Goal: Check status: Check status

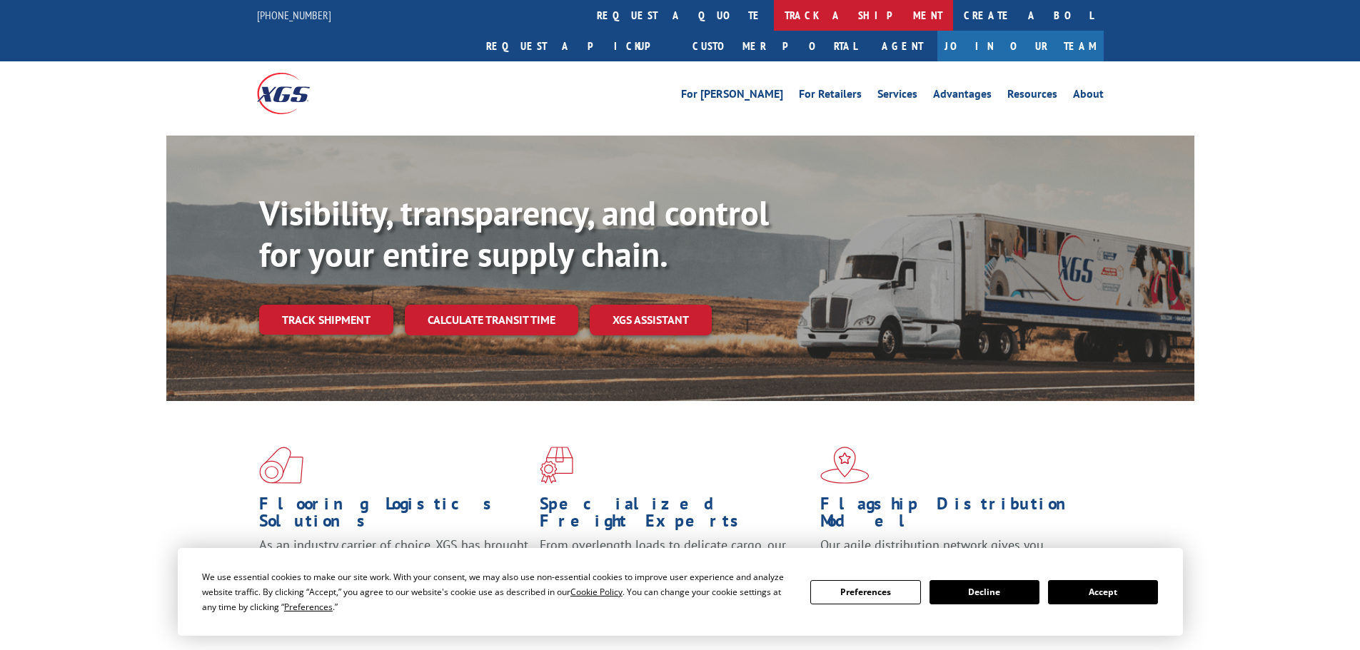
click at [774, 21] on link "track a shipment" at bounding box center [863, 15] width 179 height 31
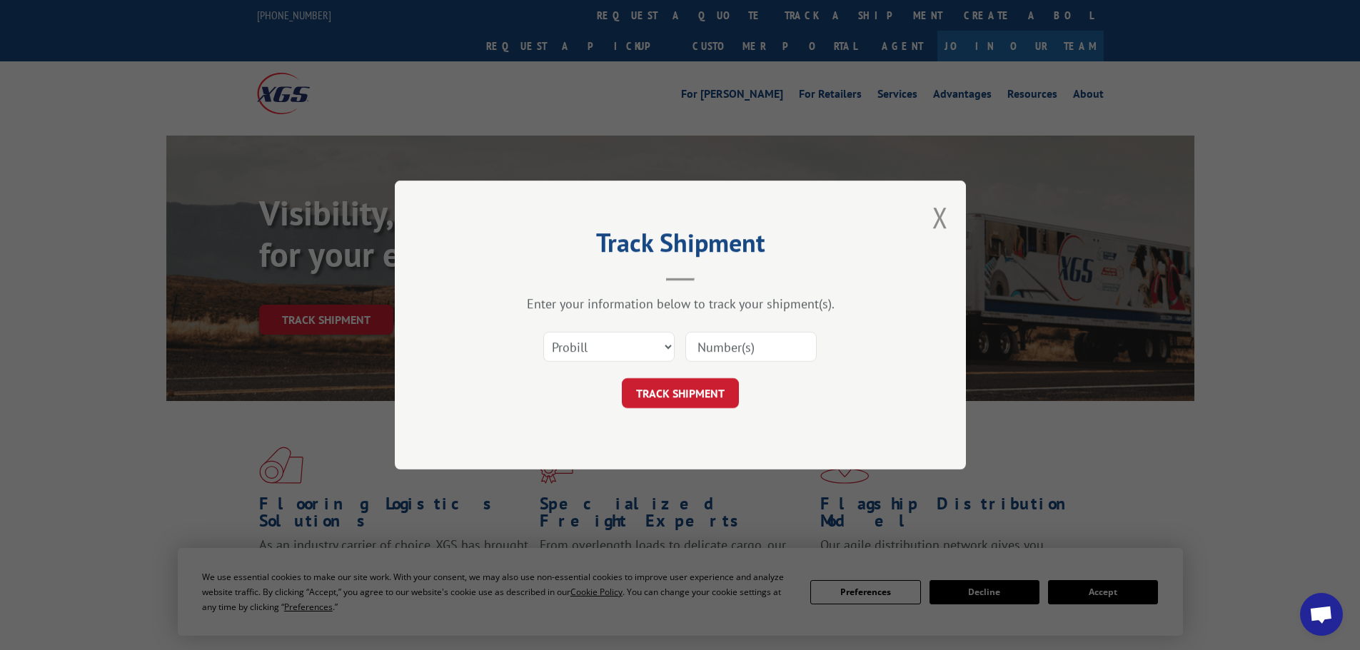
click at [711, 338] on input at bounding box center [750, 347] width 131 height 30
paste input "2860348"
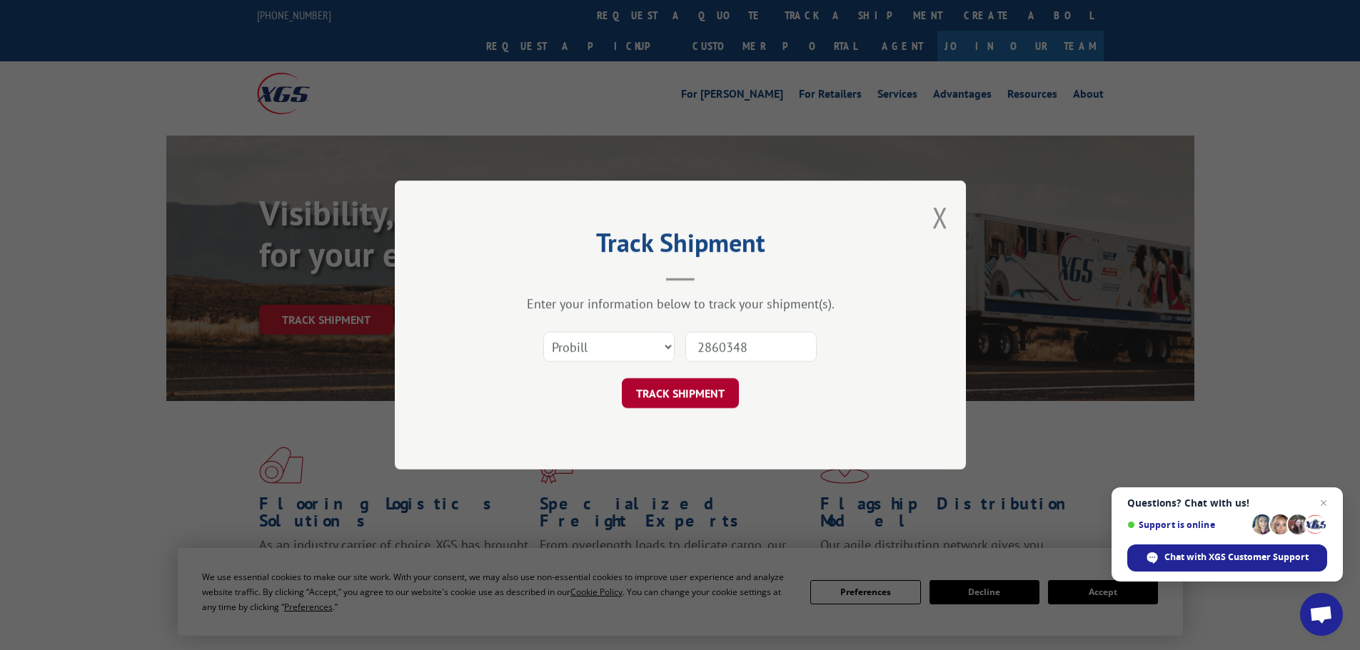
type input "2860348"
click at [687, 388] on button "TRACK SHIPMENT" at bounding box center [680, 393] width 117 height 30
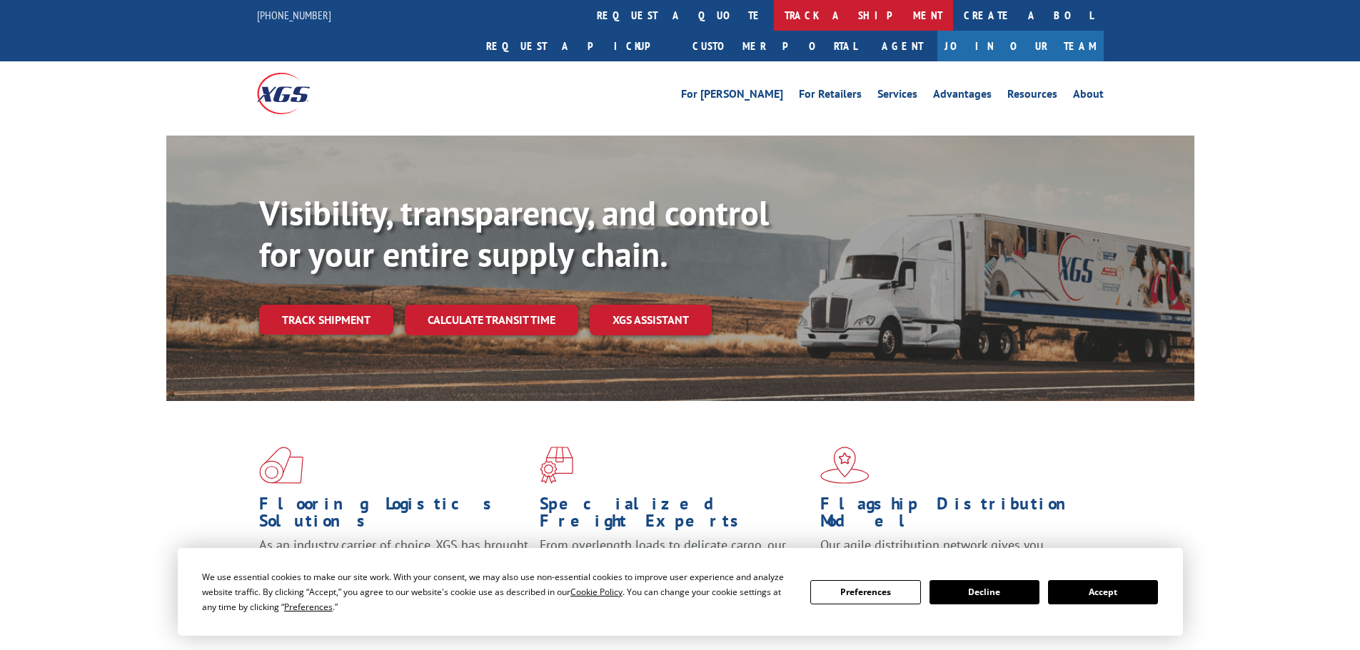
click at [631, 30] on div "844-947-7447 request a quote track a shipment Create a BOL Request a pickup Cus…" at bounding box center [680, 63] width 1360 height 126
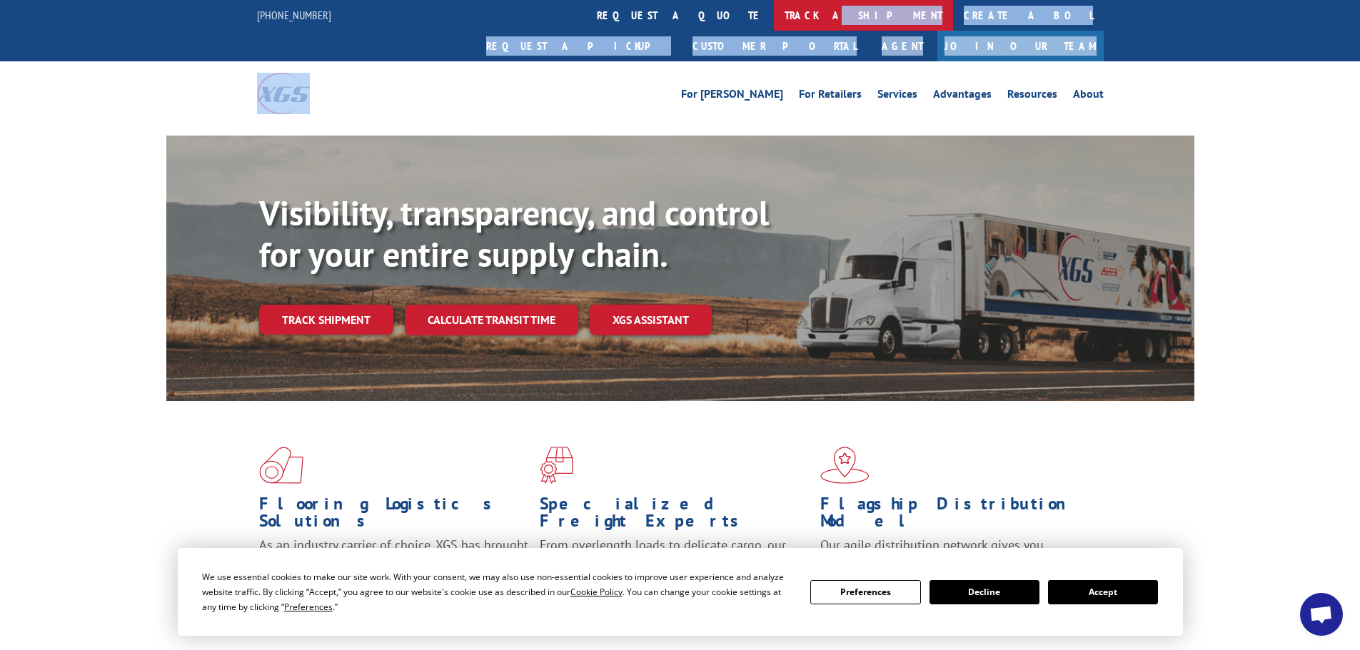
click at [774, 19] on link "track a shipment" at bounding box center [863, 15] width 179 height 31
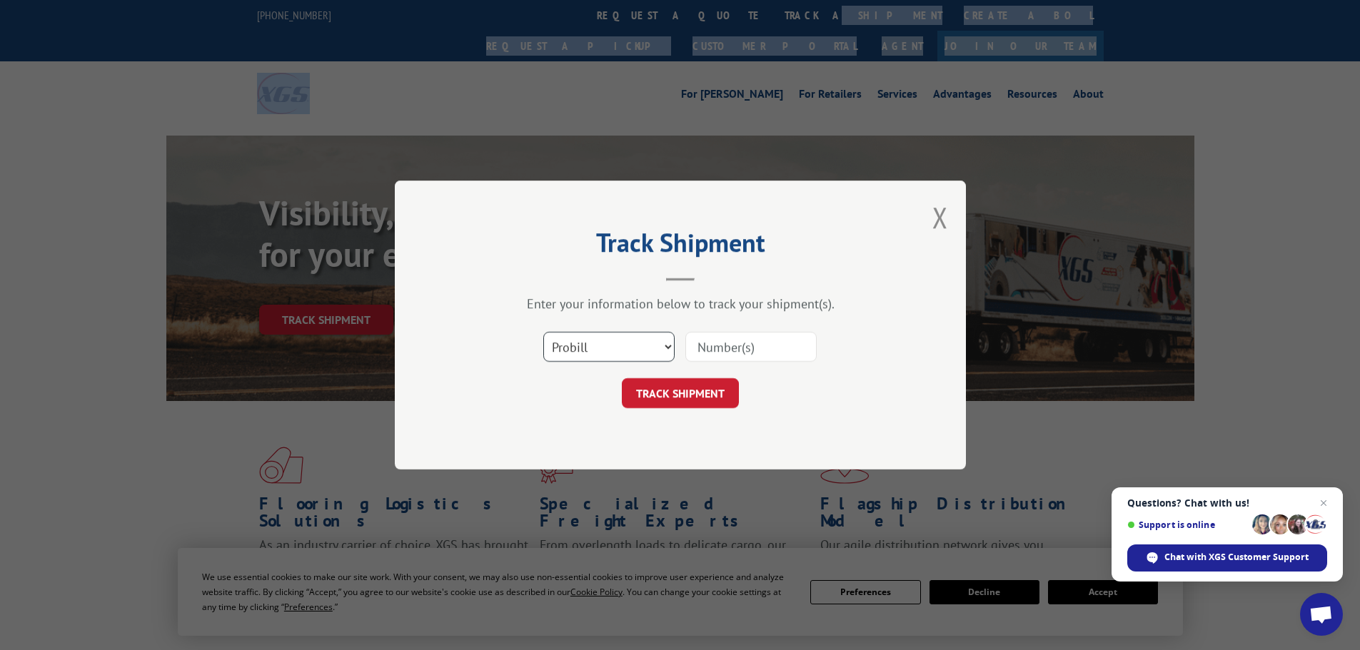
click at [619, 355] on select "Select category... Probill BOL PO" at bounding box center [608, 347] width 131 height 30
select select "bol"
click at [543, 332] on select "Select category... Probill BOL PO" at bounding box center [608, 347] width 131 height 30
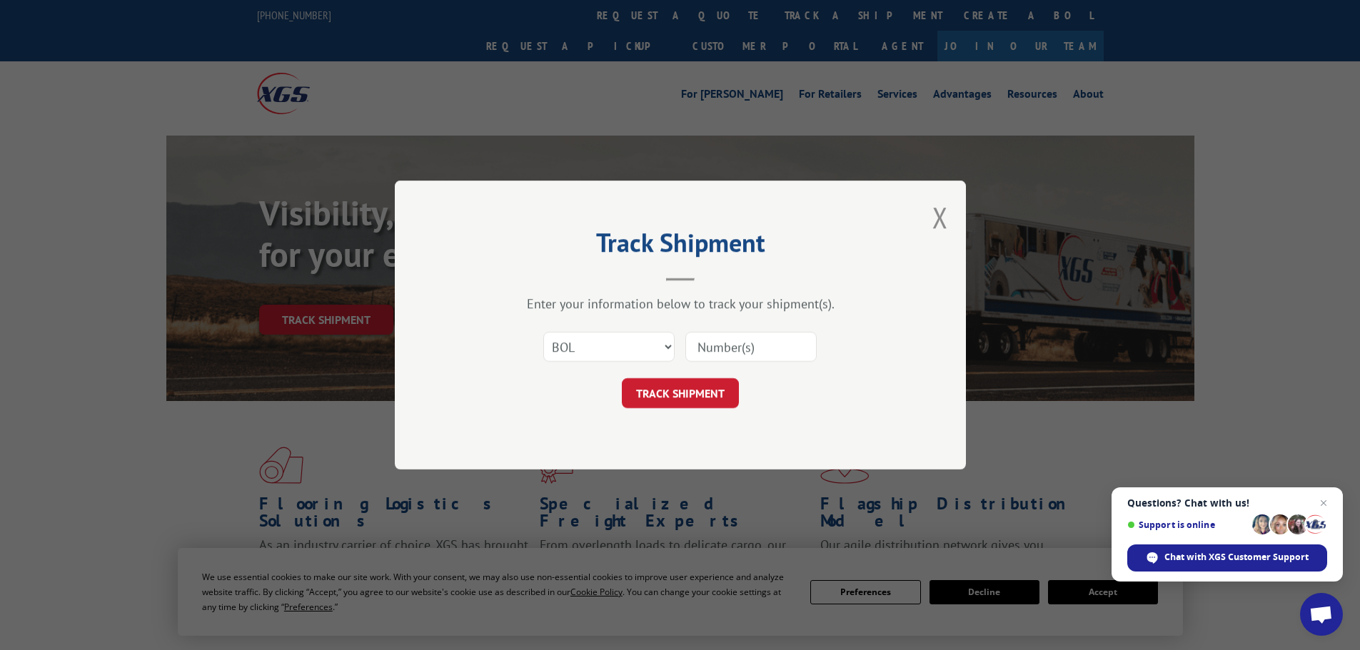
click at [692, 344] on input at bounding box center [750, 347] width 131 height 30
paste input "0078166344"
type input "0078166344"
drag, startPoint x: 692, startPoint y: 385, endPoint x: 699, endPoint y: 387, distance: 7.3
click at [692, 387] on button "TRACK SHIPMENT" at bounding box center [680, 393] width 117 height 30
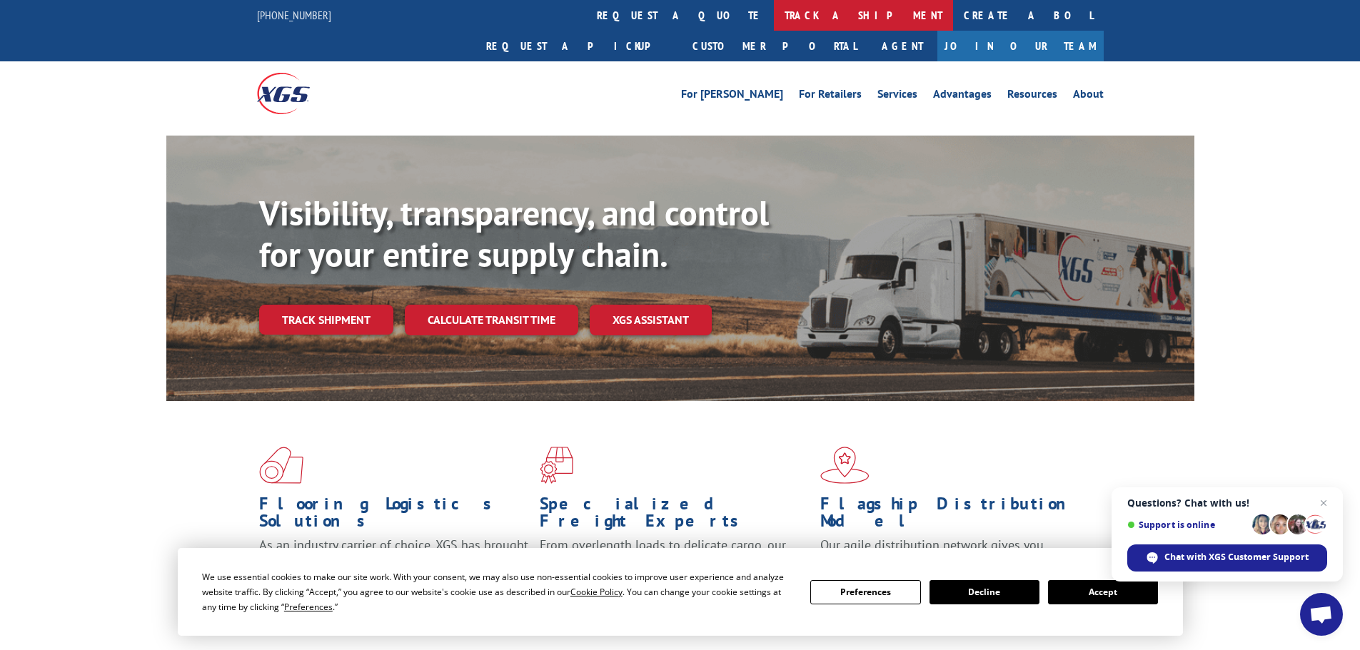
click at [774, 8] on link "track a shipment" at bounding box center [863, 15] width 179 height 31
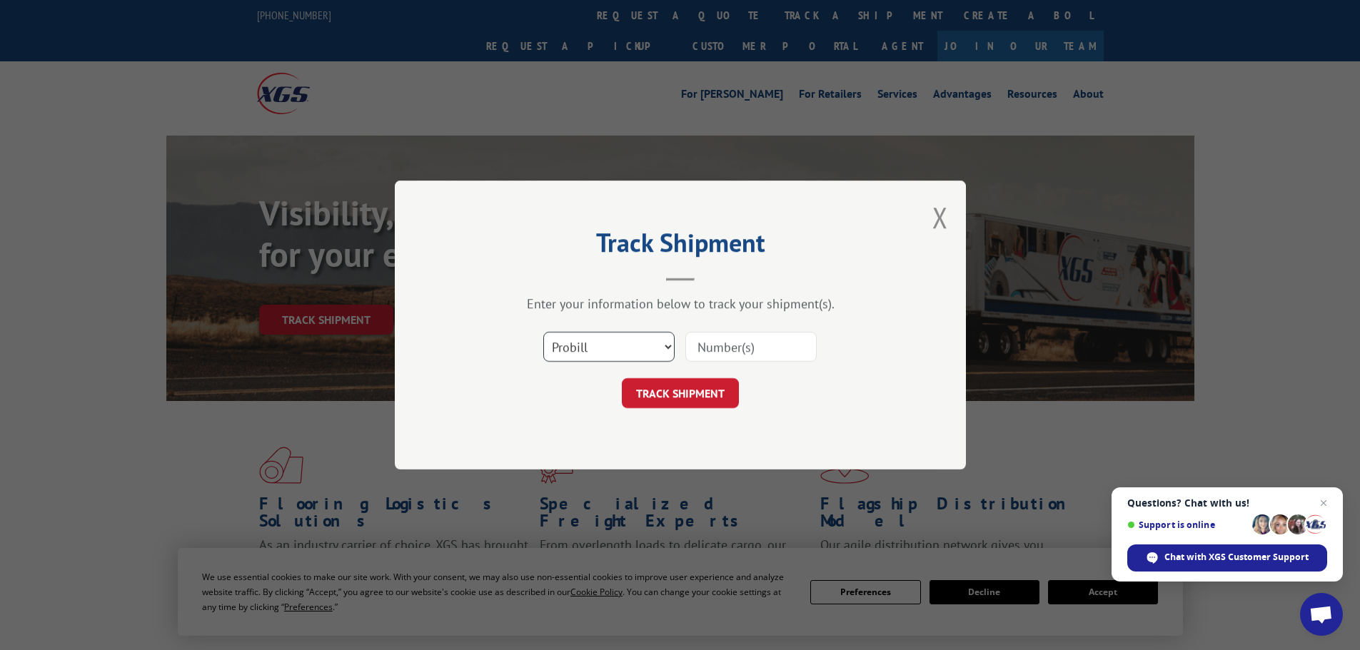
click at [615, 341] on select "Select category... Probill BOL PO" at bounding box center [608, 347] width 131 height 30
select select "bol"
click at [543, 332] on select "Select category... Probill BOL PO" at bounding box center [608, 347] width 131 height 30
click at [733, 346] on input at bounding box center [750, 347] width 131 height 30
paste input "0078166344"
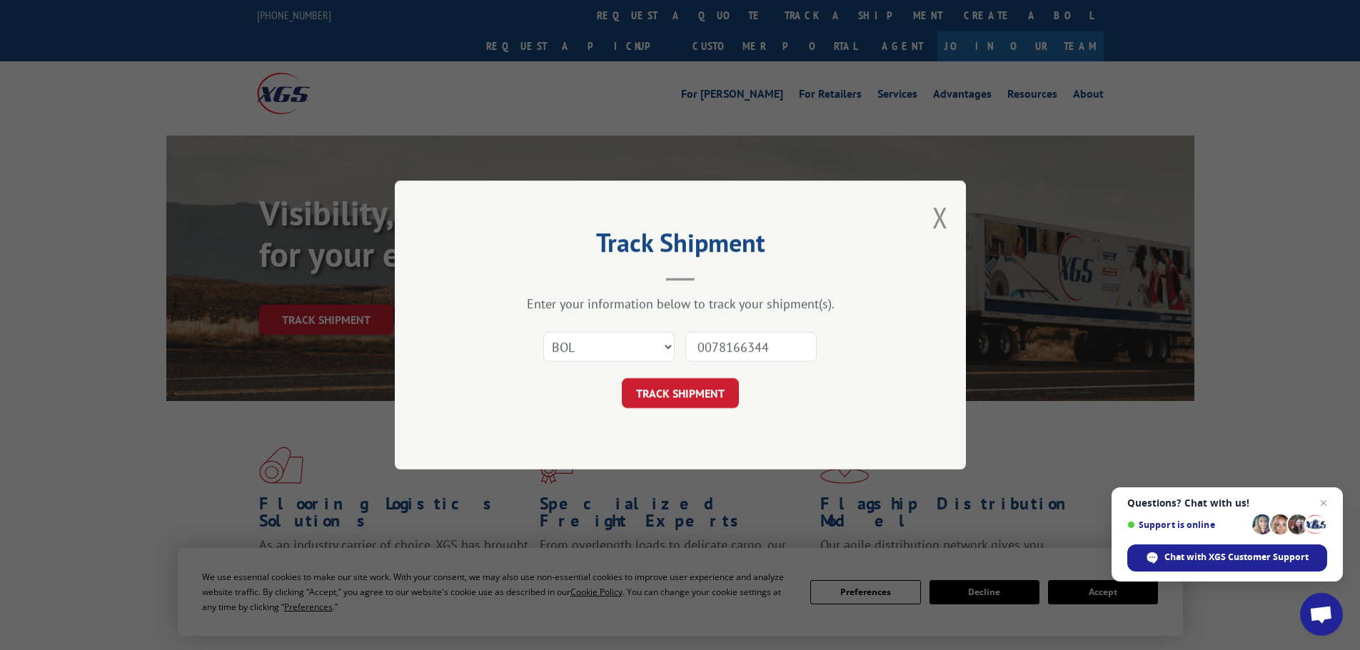
type input "0078166344"
click at [669, 415] on div "Track Shipment Enter your information below to track your shipment(s). Select c…" at bounding box center [680, 325] width 571 height 289
click at [683, 396] on button "TRACK SHIPMENT" at bounding box center [680, 393] width 117 height 30
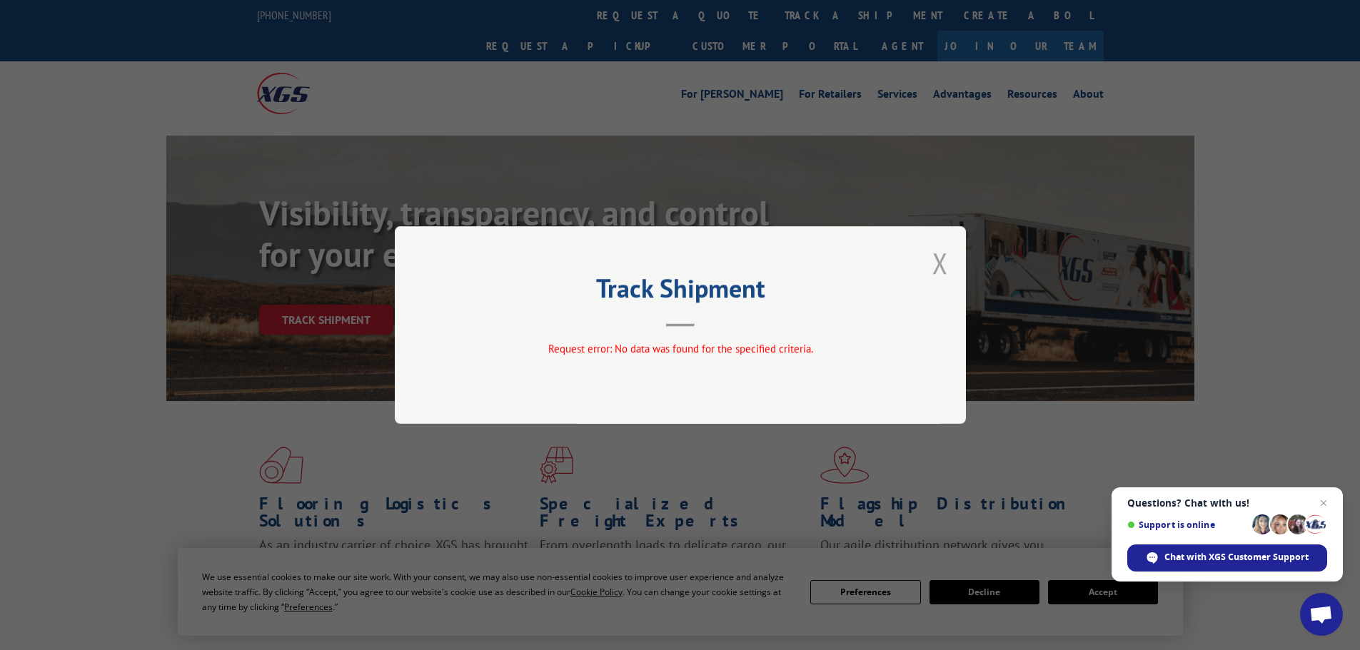
click at [945, 272] on button "Close modal" at bounding box center [940, 263] width 16 height 38
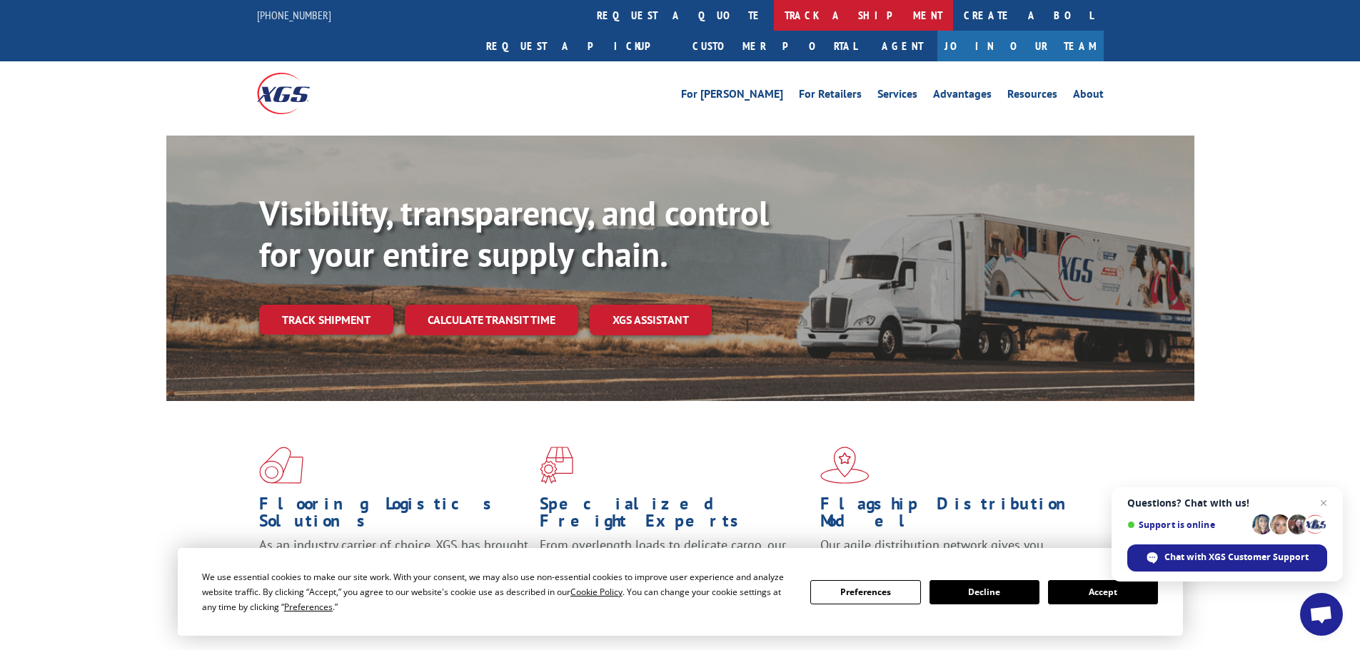
click at [774, 24] on link "track a shipment" at bounding box center [863, 15] width 179 height 31
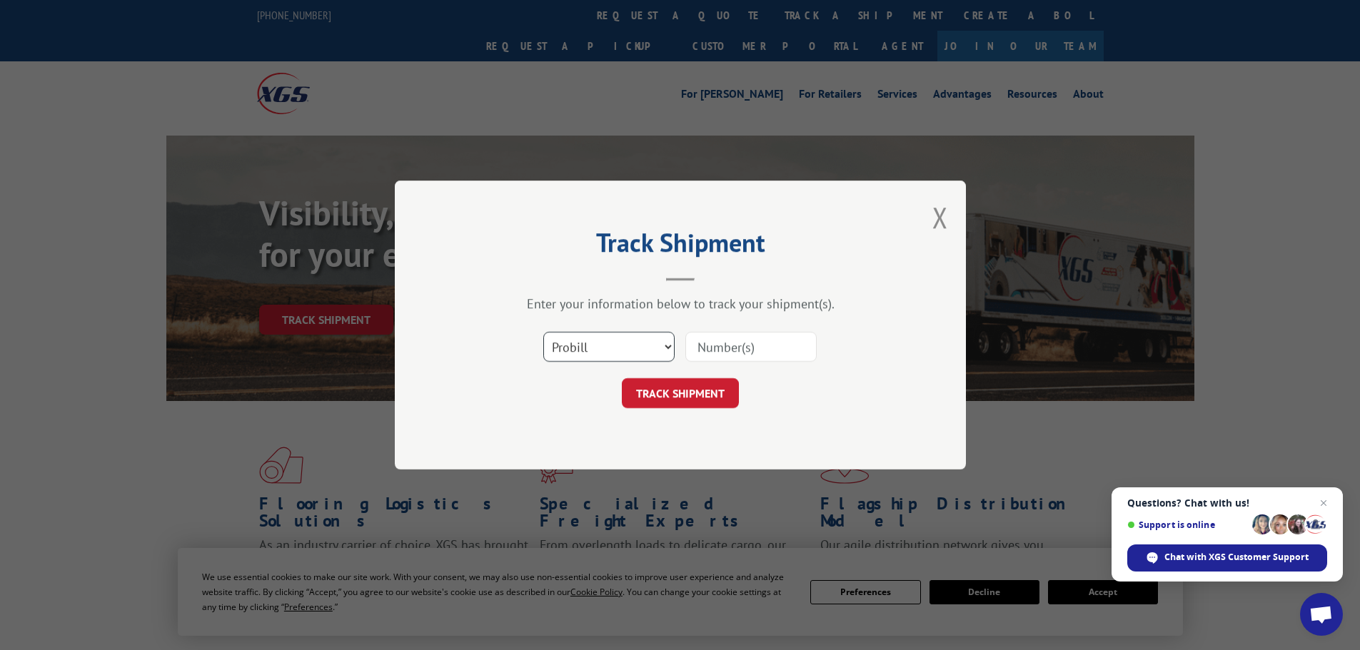
click at [627, 344] on select "Select category... Probill BOL PO" at bounding box center [608, 347] width 131 height 30
select select "po"
click at [543, 332] on select "Select category... Probill BOL PO" at bounding box center [608, 347] width 131 height 30
click at [787, 342] on input at bounding box center [750, 347] width 131 height 30
paste input "74537940"
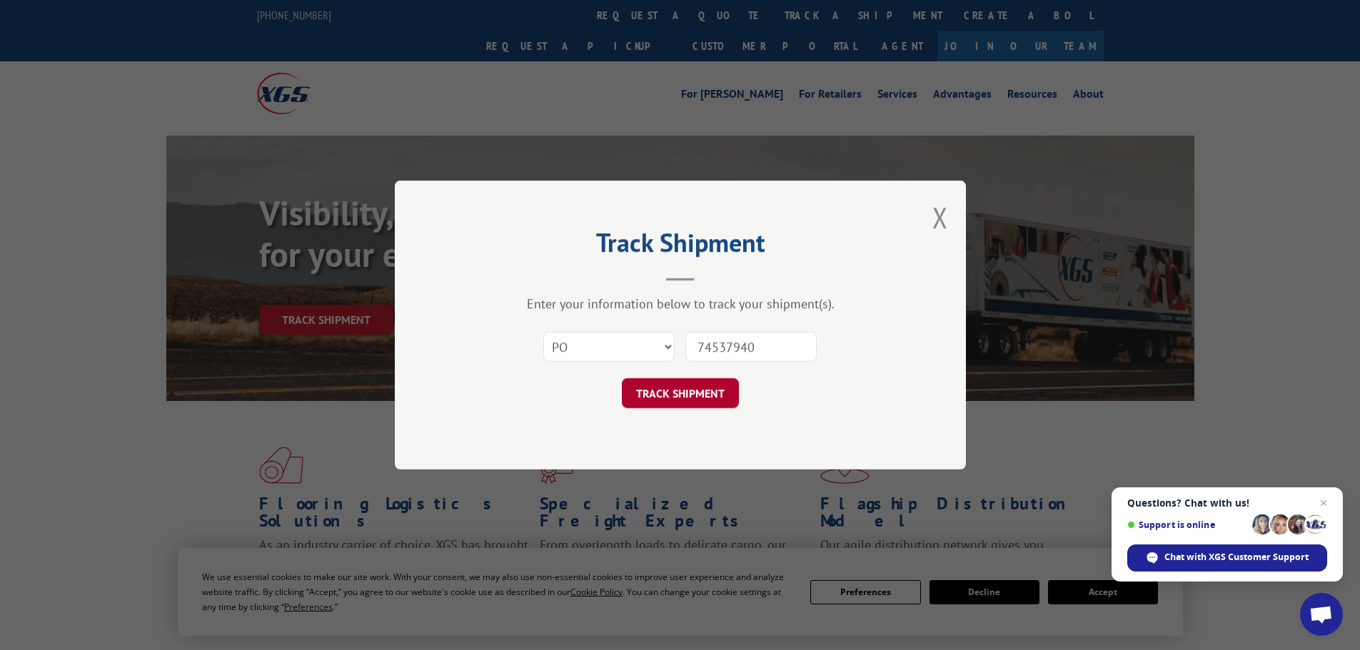
type input "74537940"
click at [702, 400] on button "TRACK SHIPMENT" at bounding box center [680, 393] width 117 height 30
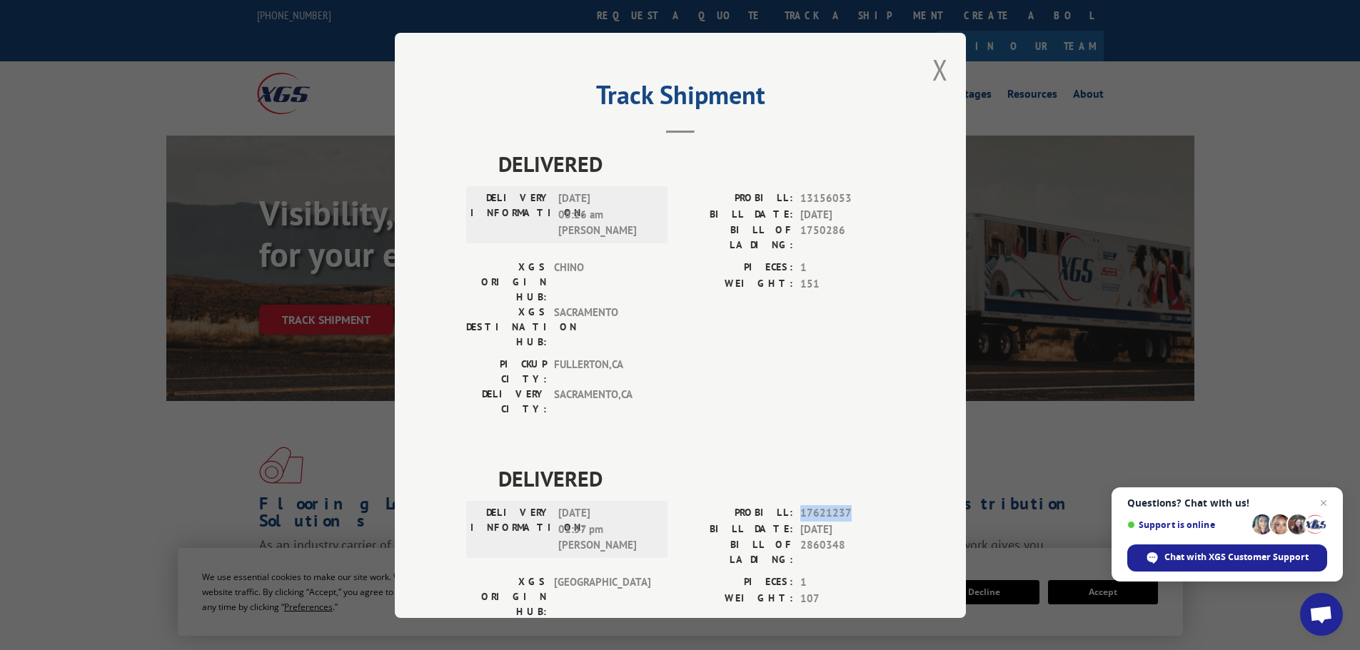
drag, startPoint x: 855, startPoint y: 433, endPoint x: 797, endPoint y: 433, distance: 58.5
click at [800, 505] on span "17621237" at bounding box center [847, 513] width 94 height 16
copy span "17621237"
